Goal: Transaction & Acquisition: Purchase product/service

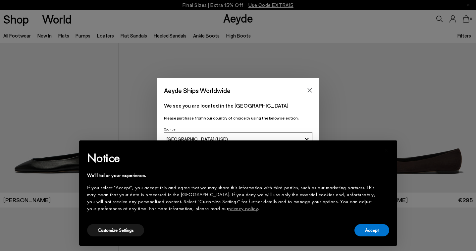
click at [308, 91] on icon "Close" at bounding box center [309, 90] width 5 height 5
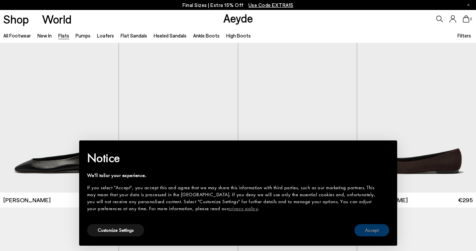
click at [381, 229] on button "Accept" at bounding box center [372, 230] width 35 height 12
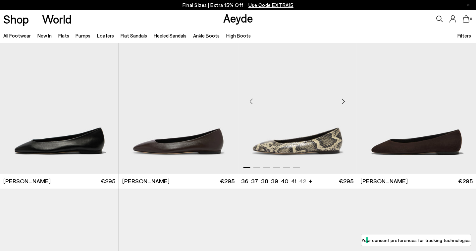
scroll to position [24, 0]
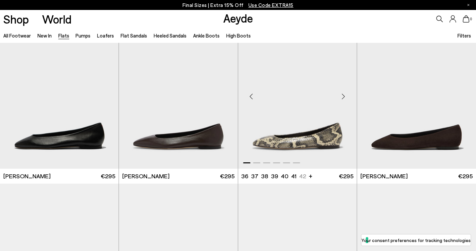
click at [345, 95] on div "Next slide" at bounding box center [344, 97] width 20 height 20
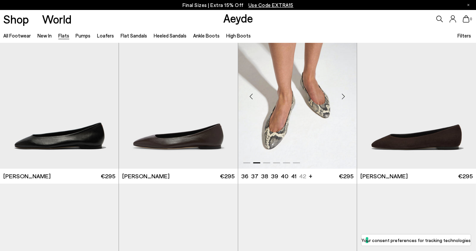
click at [344, 96] on div "Next slide" at bounding box center [344, 97] width 20 height 20
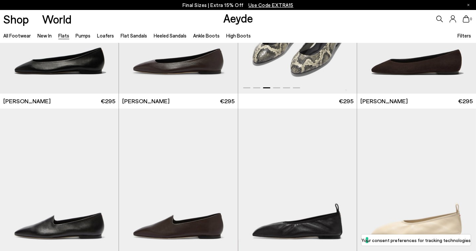
scroll to position [130, 0]
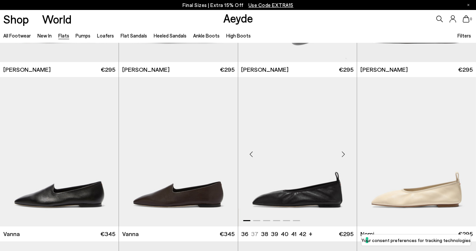
click at [343, 155] on div "Next slide" at bounding box center [344, 154] width 20 height 20
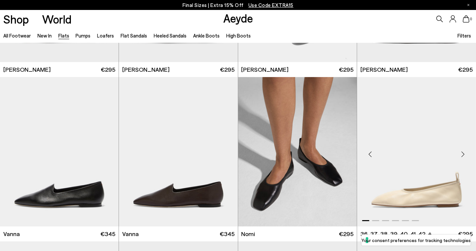
click at [462, 155] on div "Next slide" at bounding box center [463, 154] width 20 height 20
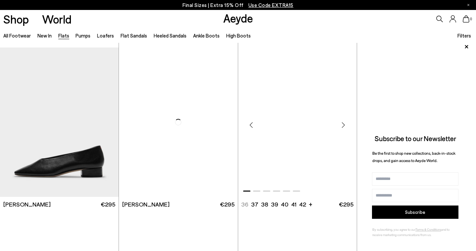
scroll to position [1640, 0]
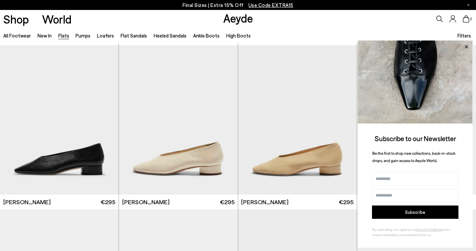
click at [466, 48] on icon at bounding box center [466, 46] width 9 height 9
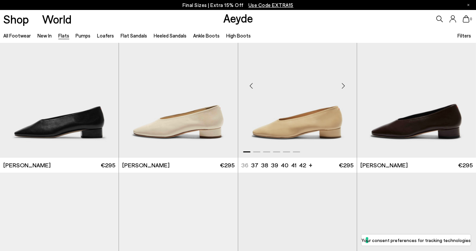
scroll to position [1674, 0]
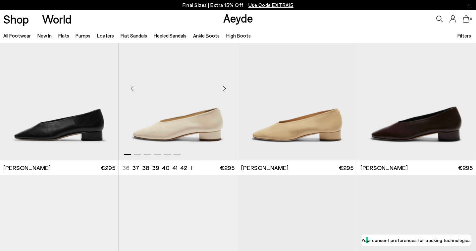
click at [228, 89] on div "Next slide" at bounding box center [225, 88] width 20 height 20
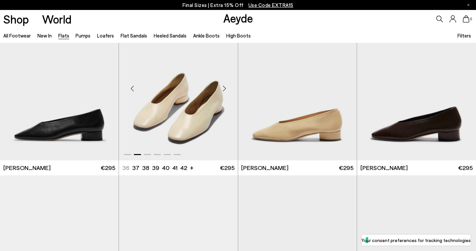
click at [228, 90] on div "Next slide" at bounding box center [225, 88] width 20 height 20
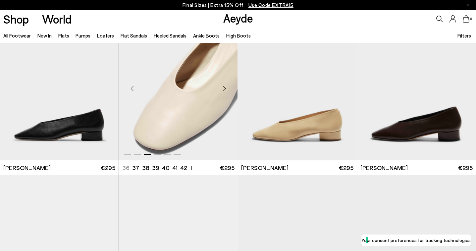
click at [228, 89] on div "Next slide" at bounding box center [225, 88] width 20 height 20
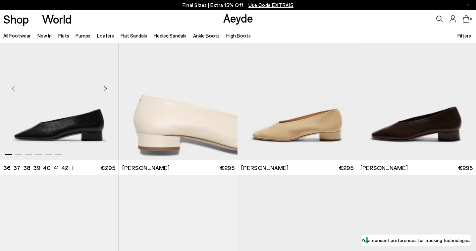
click at [107, 87] on div "Next slide" at bounding box center [105, 88] width 20 height 20
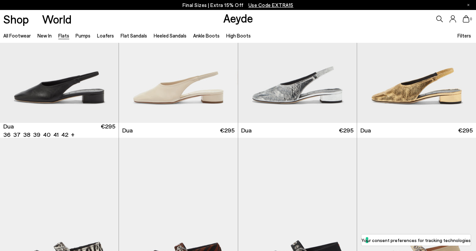
scroll to position [2370, 0]
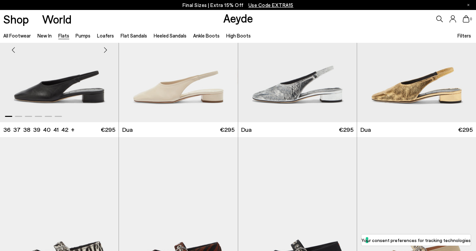
click at [105, 50] on div "Next slide" at bounding box center [105, 50] width 20 height 20
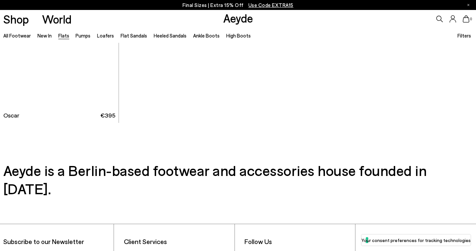
scroll to position [3518, 0]
